Goal: Navigation & Orientation: Find specific page/section

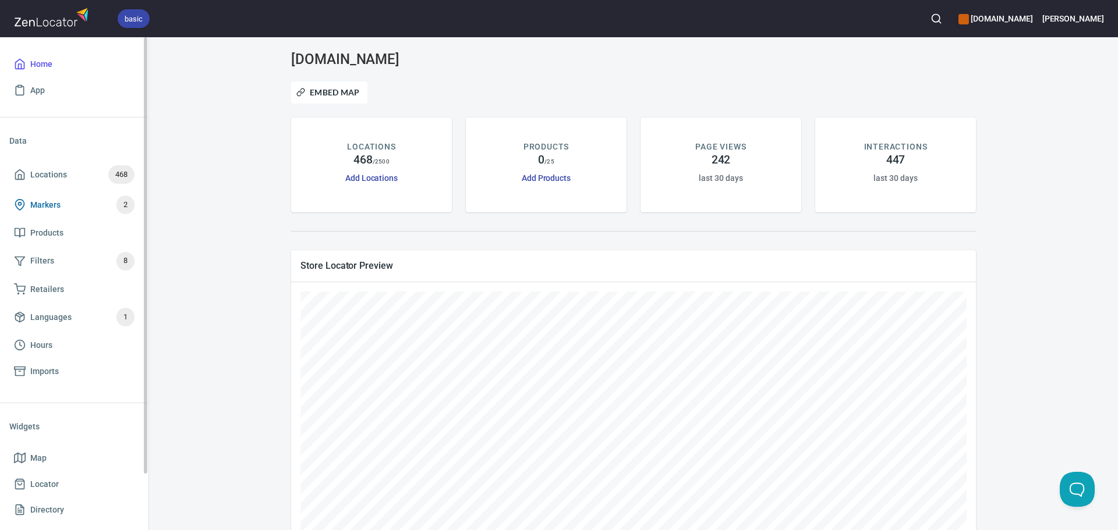
click at [67, 198] on span "Markers 2" at bounding box center [74, 205] width 121 height 19
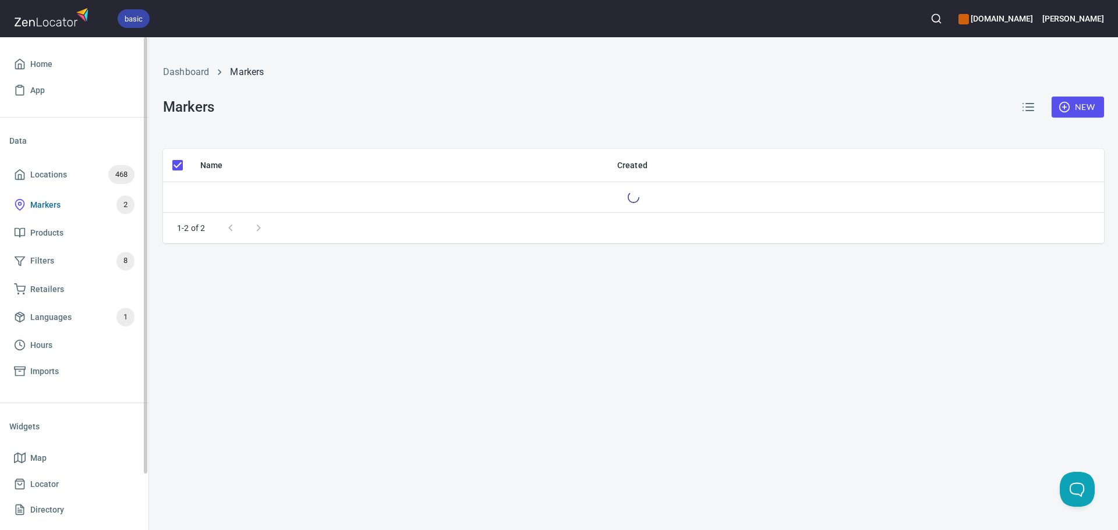
checkbox input "false"
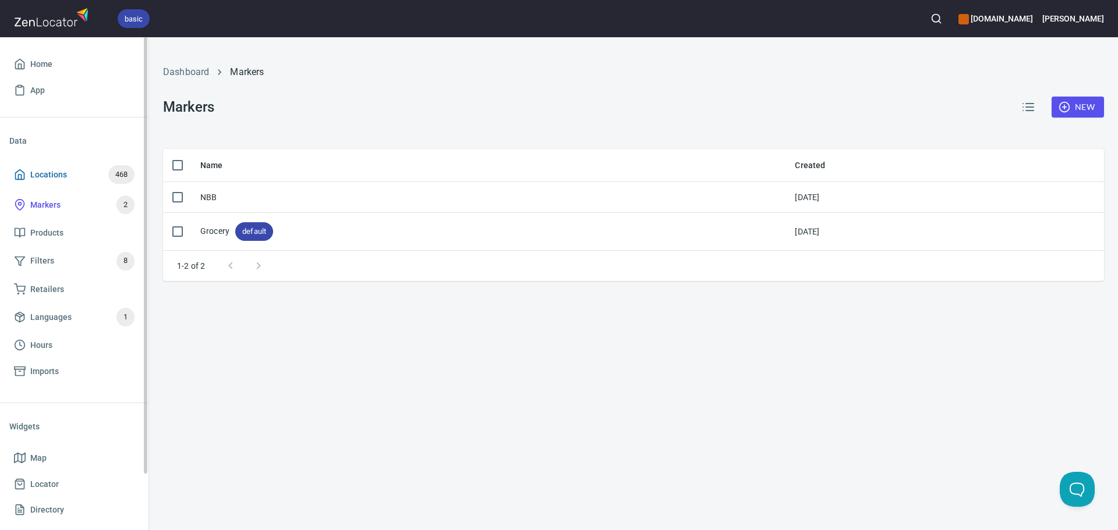
click at [76, 174] on span "Locations 468" at bounding box center [74, 174] width 121 height 19
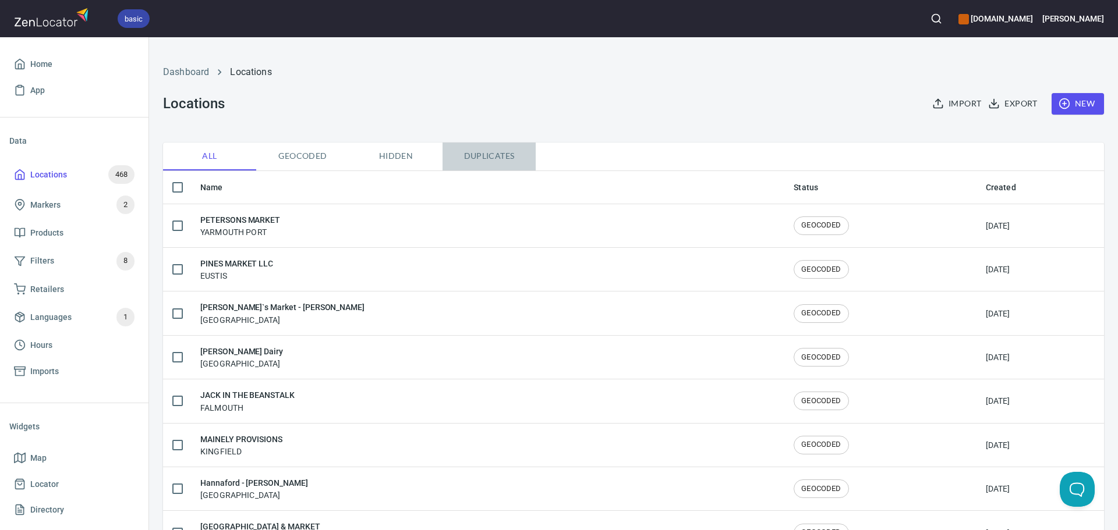
click at [493, 158] on span "Duplicates" at bounding box center [488, 156] width 79 height 15
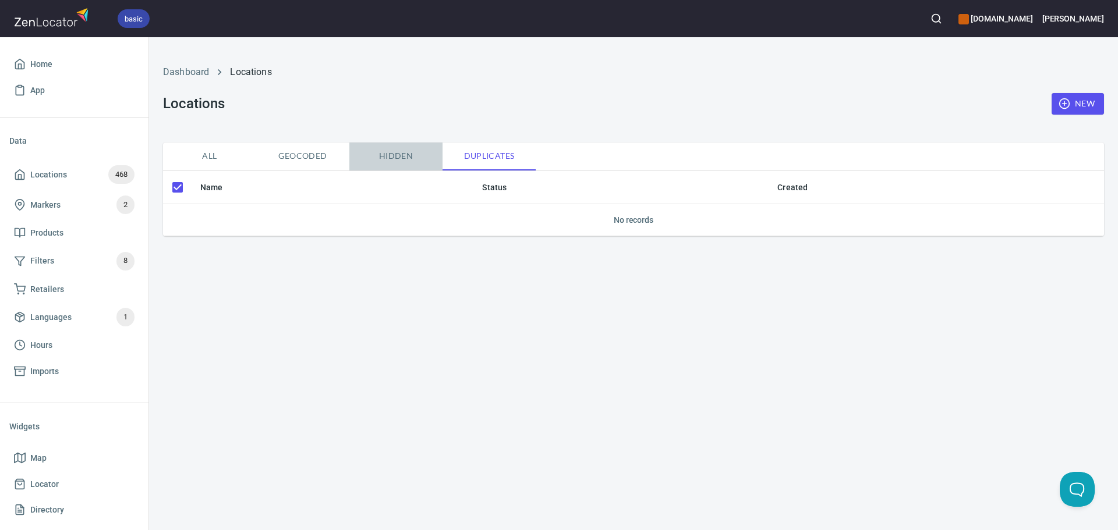
click at [389, 153] on span "Hidden" at bounding box center [395, 156] width 79 height 15
click at [323, 158] on span "Geocoded" at bounding box center [302, 156] width 79 height 15
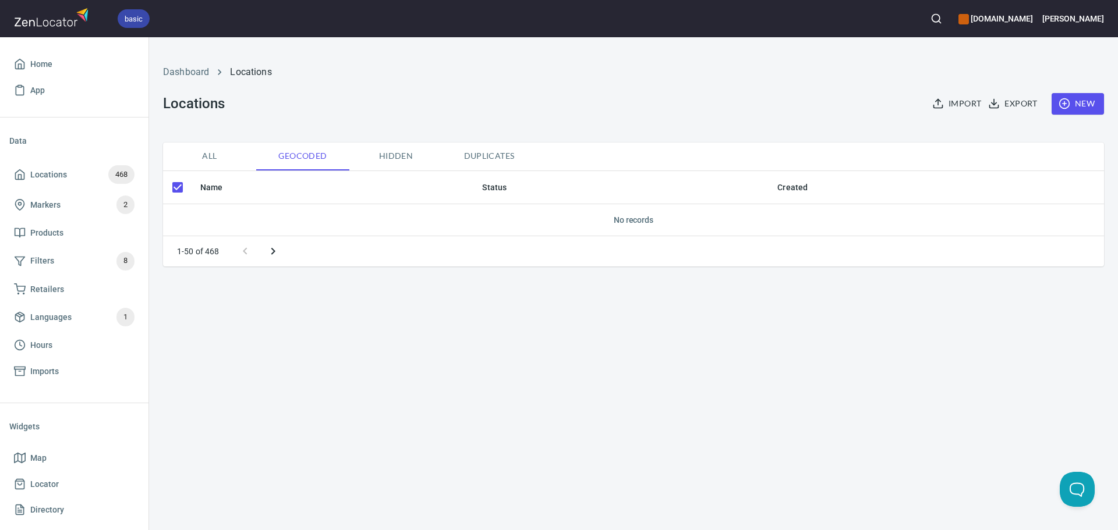
checkbox input "false"
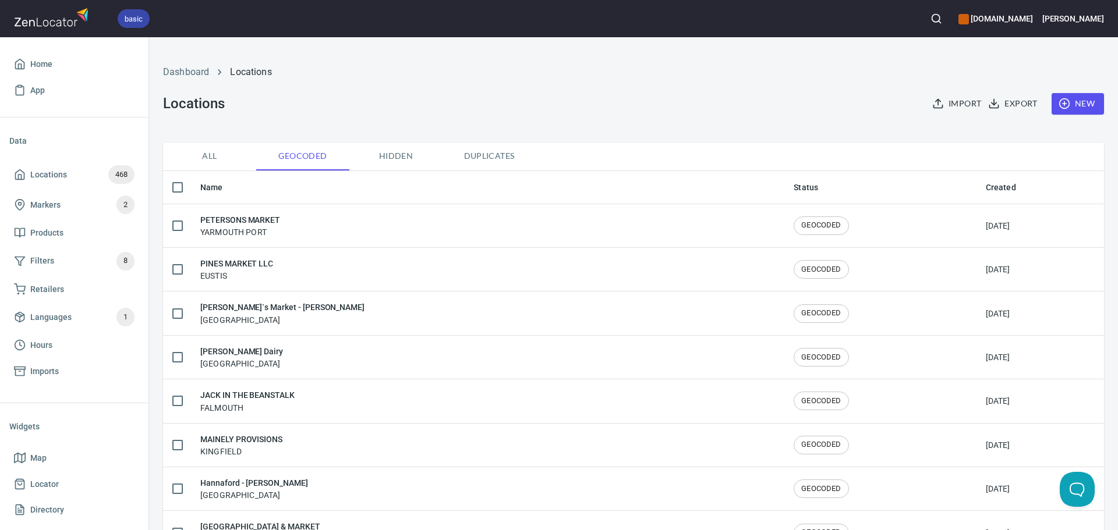
click at [219, 156] on span "All" at bounding box center [209, 156] width 79 height 15
click at [295, 158] on span "Geocoded" at bounding box center [302, 156] width 79 height 15
click at [203, 157] on span "All" at bounding box center [209, 156] width 79 height 15
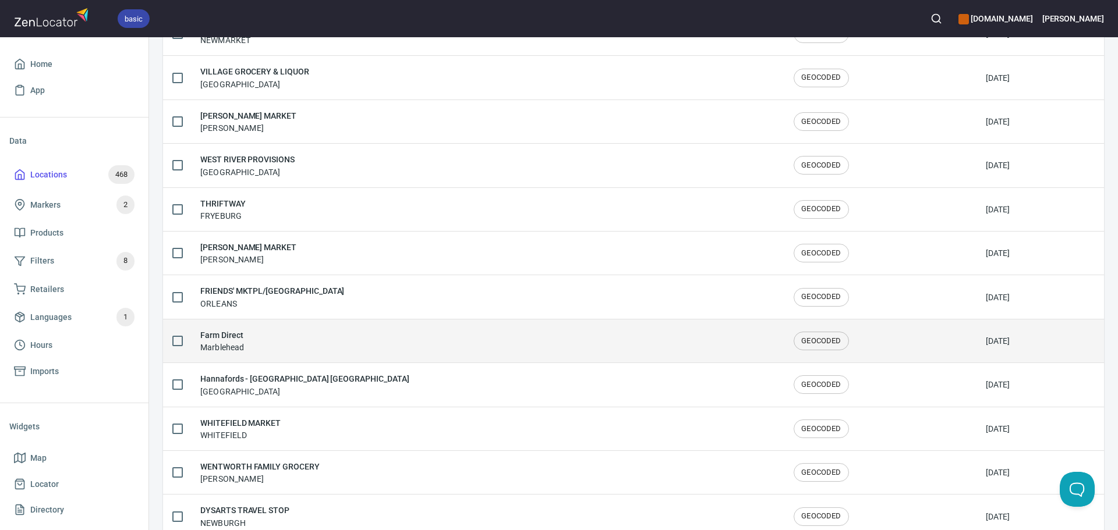
scroll to position [1913, 0]
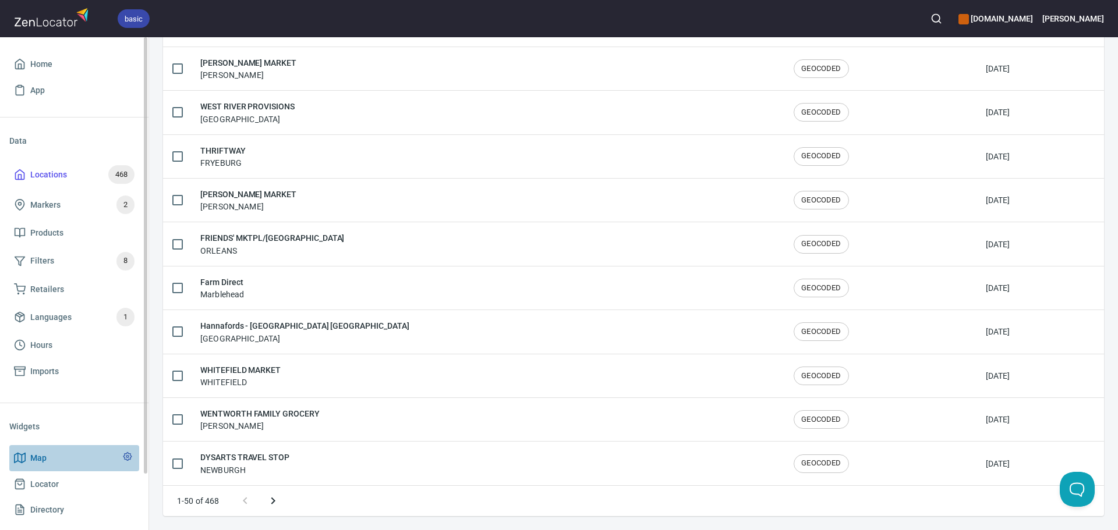
click at [43, 465] on span "Map" at bounding box center [38, 458] width 16 height 15
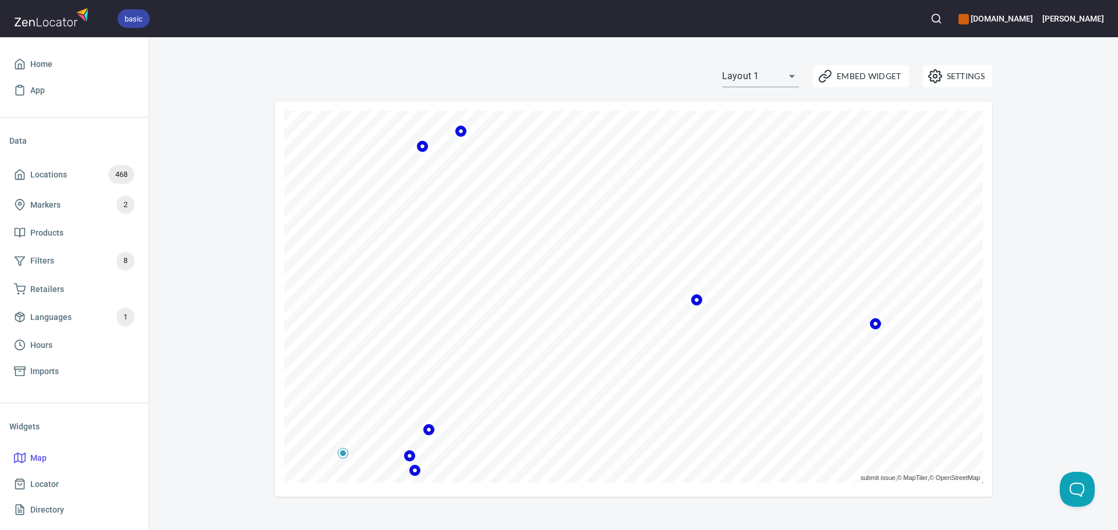
click at [699, 299] on icon at bounding box center [696, 300] width 7 height 7
click at [819, 328] on icon at bounding box center [817, 326] width 7 height 7
click at [641, 299] on icon at bounding box center [637, 297] width 11 height 11
click at [629, 287] on icon at bounding box center [633, 287] width 11 height 11
click at [792, 377] on icon at bounding box center [789, 372] width 11 height 11
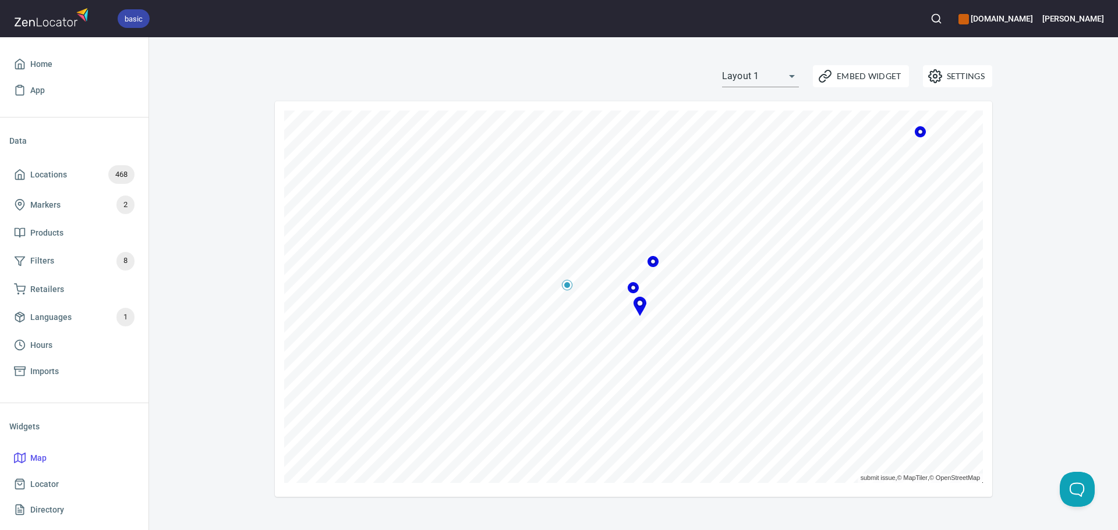
click at [633, 288] on icon at bounding box center [633, 287] width 11 height 11
click at [637, 302] on icon at bounding box center [640, 303] width 8 height 8
click at [812, 345] on icon at bounding box center [812, 342] width 7 height 7
click at [602, 288] on icon at bounding box center [606, 288] width 11 height 11
